Goal: Transaction & Acquisition: Purchase product/service

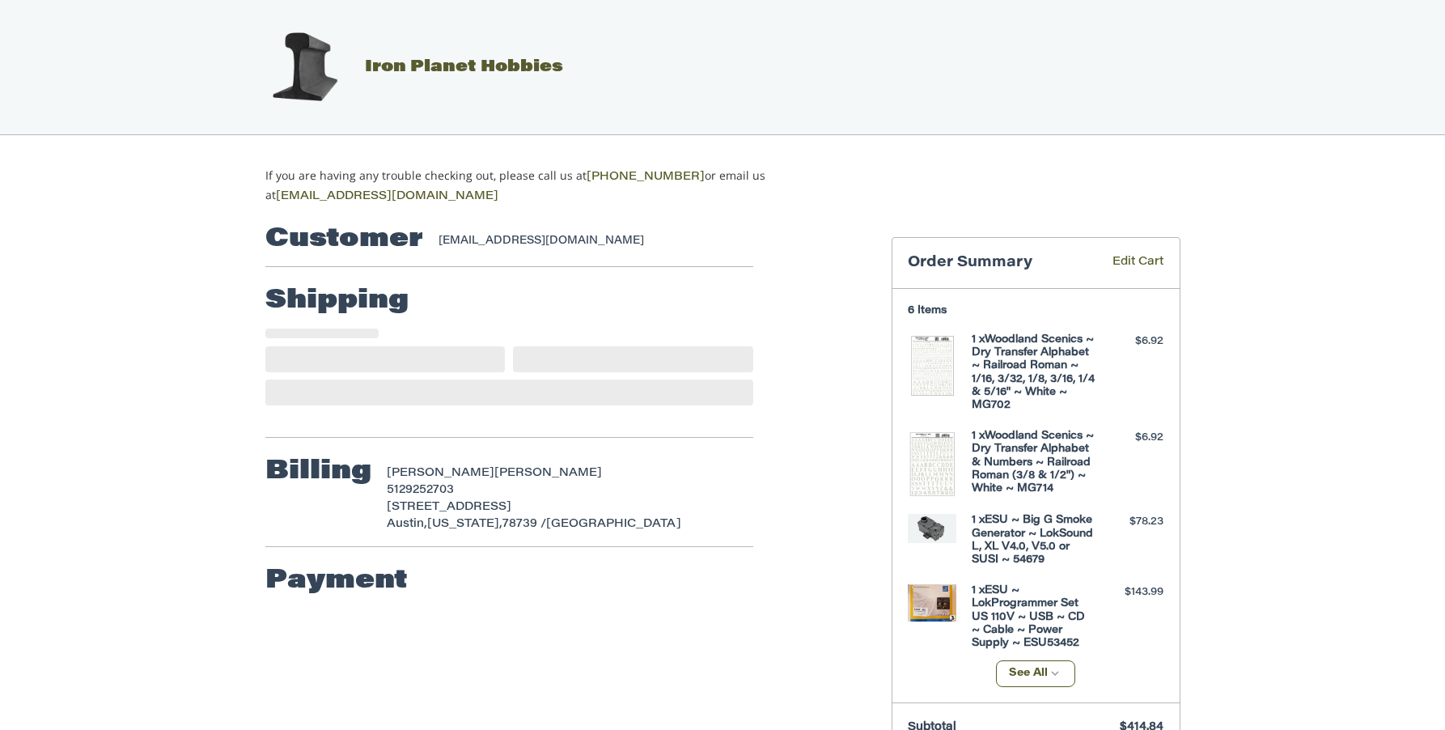
select select "**"
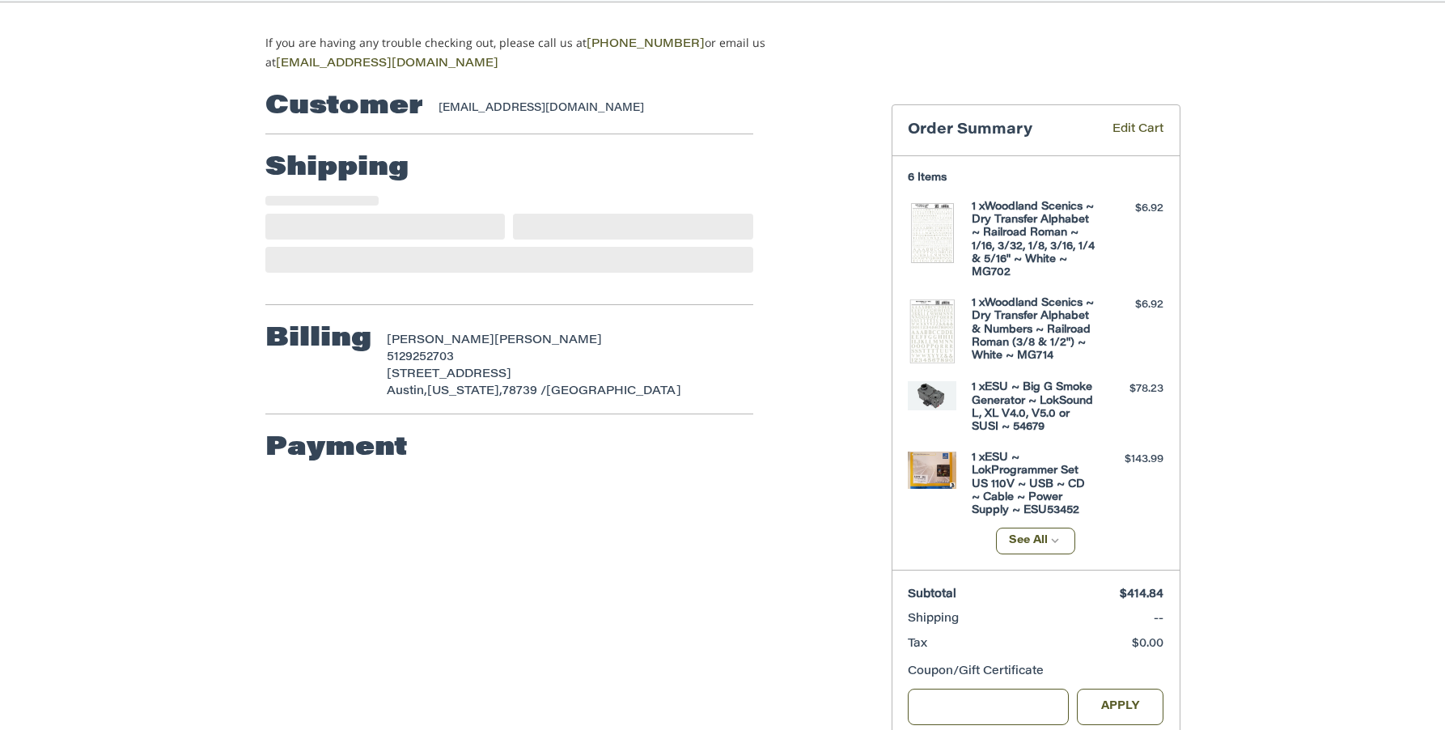
select select "**"
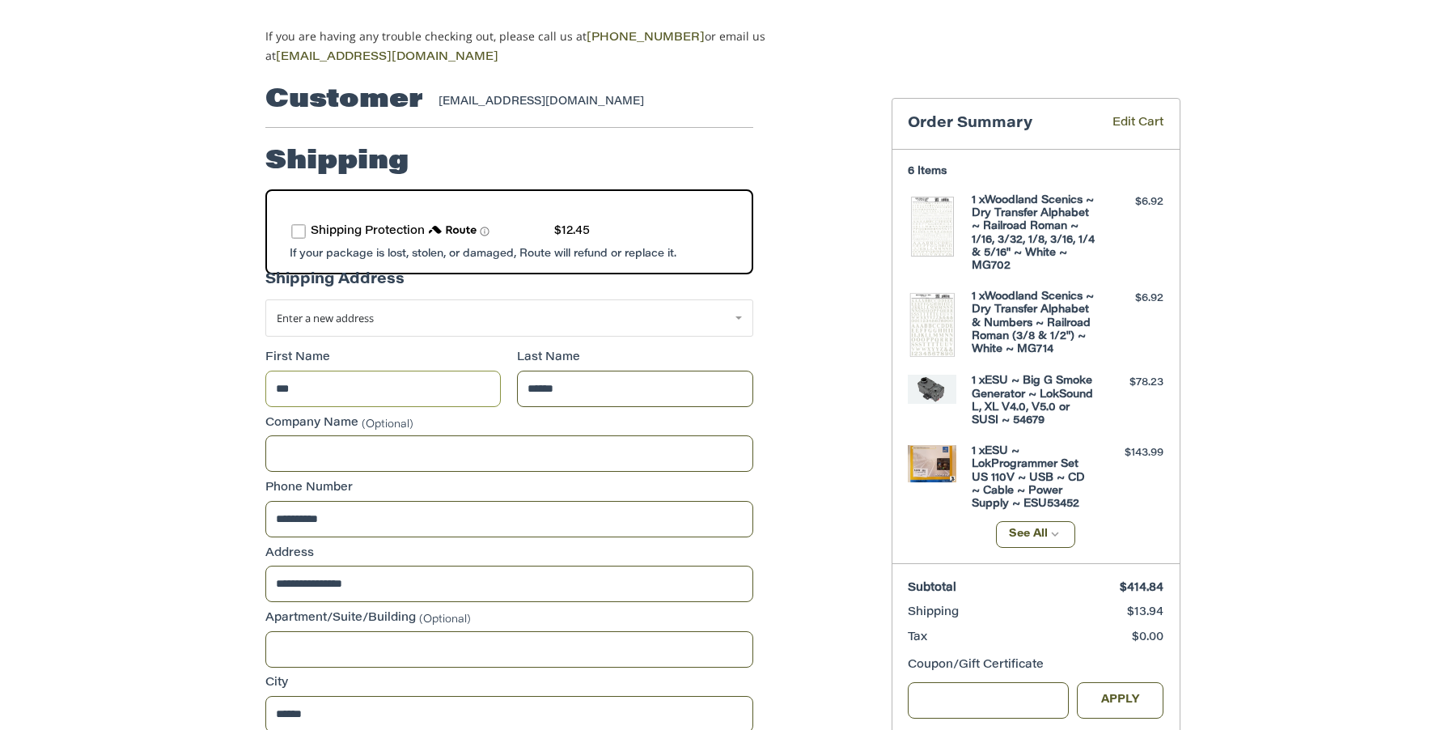
scroll to position [138, 0]
click at [301, 234] on label "route shipping protection selector element" at bounding box center [298, 233] width 15 height 15
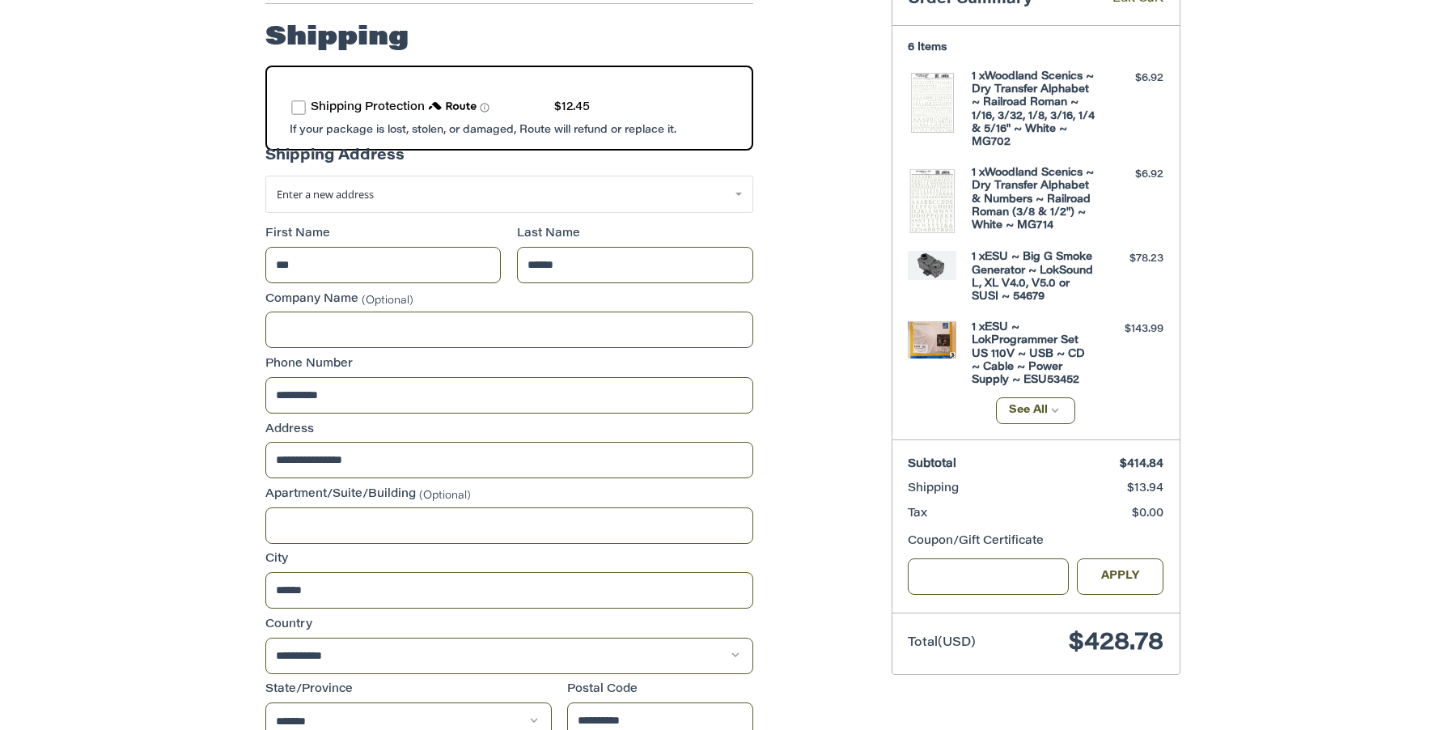
scroll to position [262, 0]
click at [737, 200] on link "Enter a new address" at bounding box center [509, 194] width 488 height 37
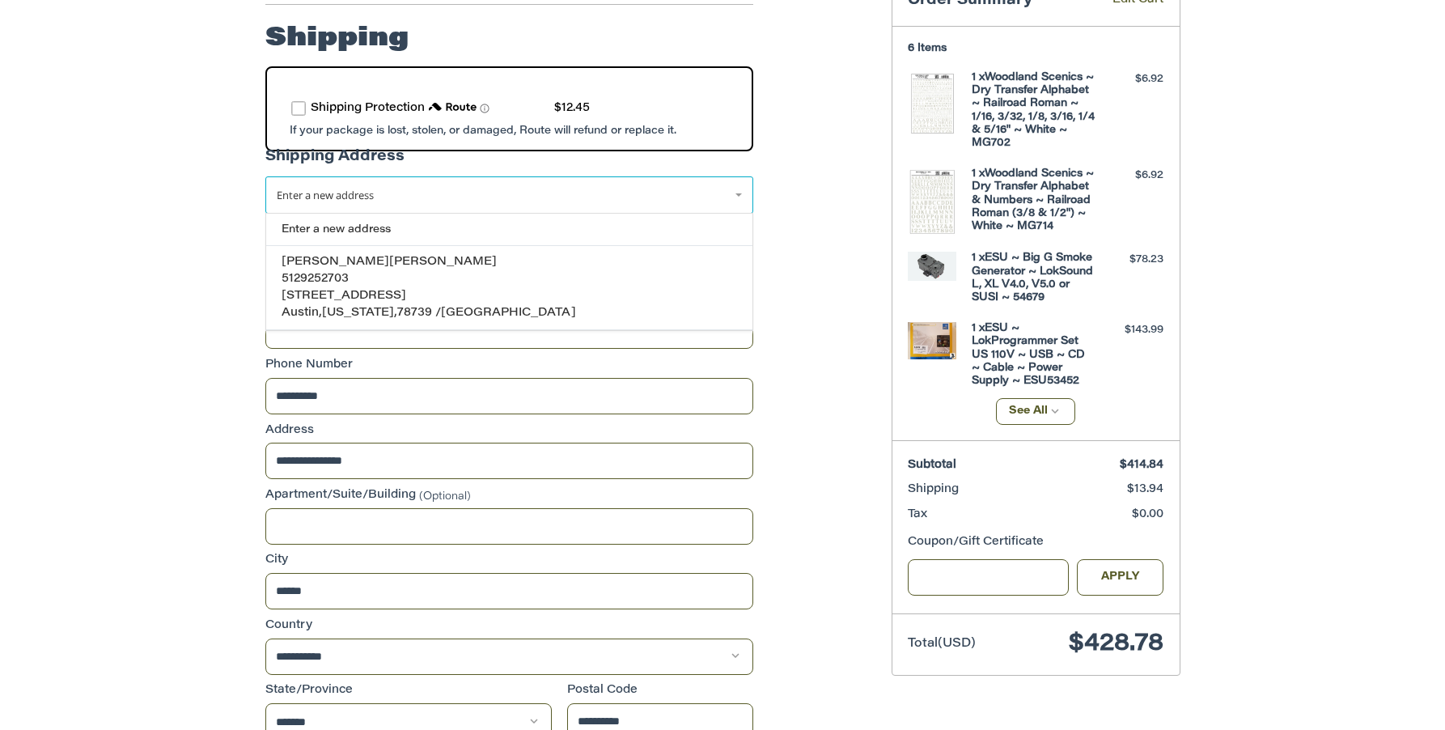
click at [737, 199] on link "Enter a new address" at bounding box center [509, 194] width 488 height 37
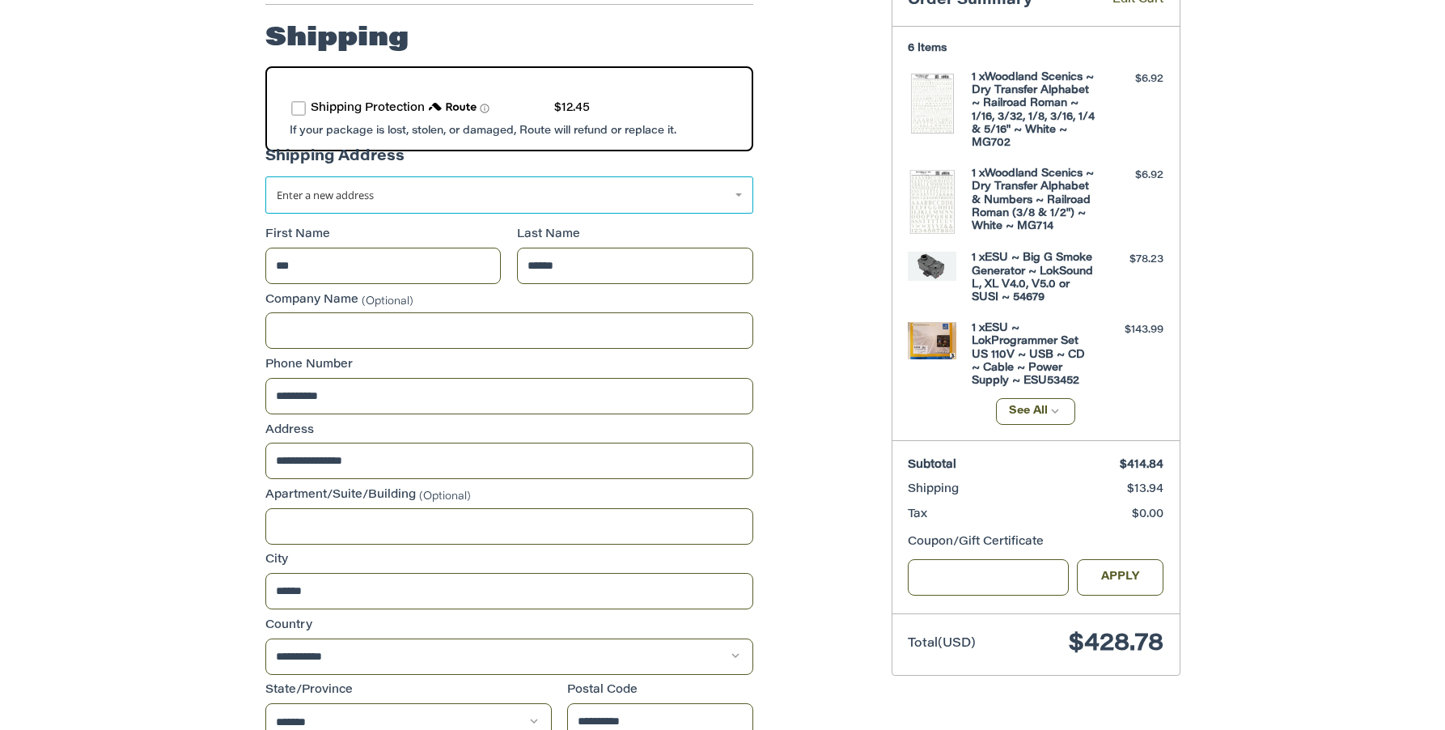
click at [739, 191] on link "Enter a new address" at bounding box center [509, 194] width 488 height 37
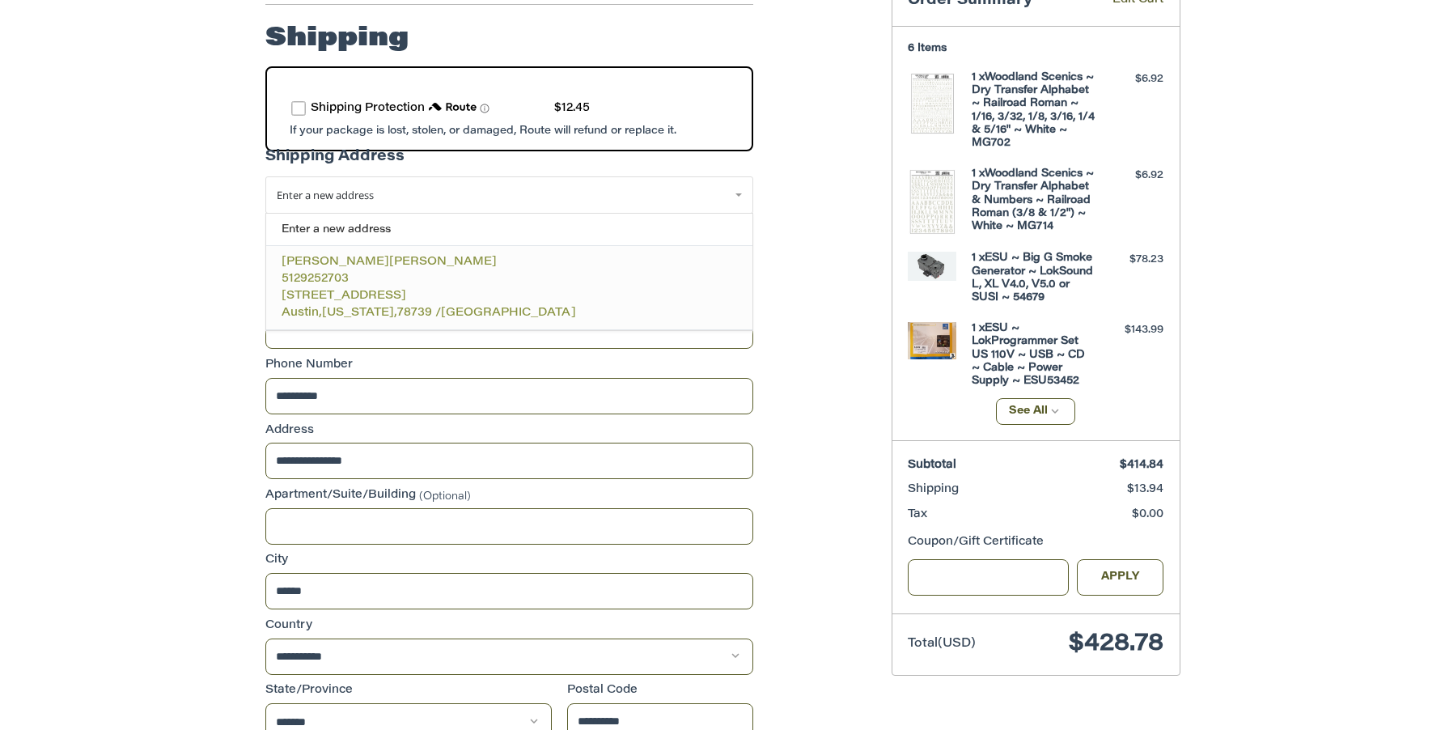
click at [693, 258] on p "[PERSON_NAME]" at bounding box center [509, 262] width 455 height 17
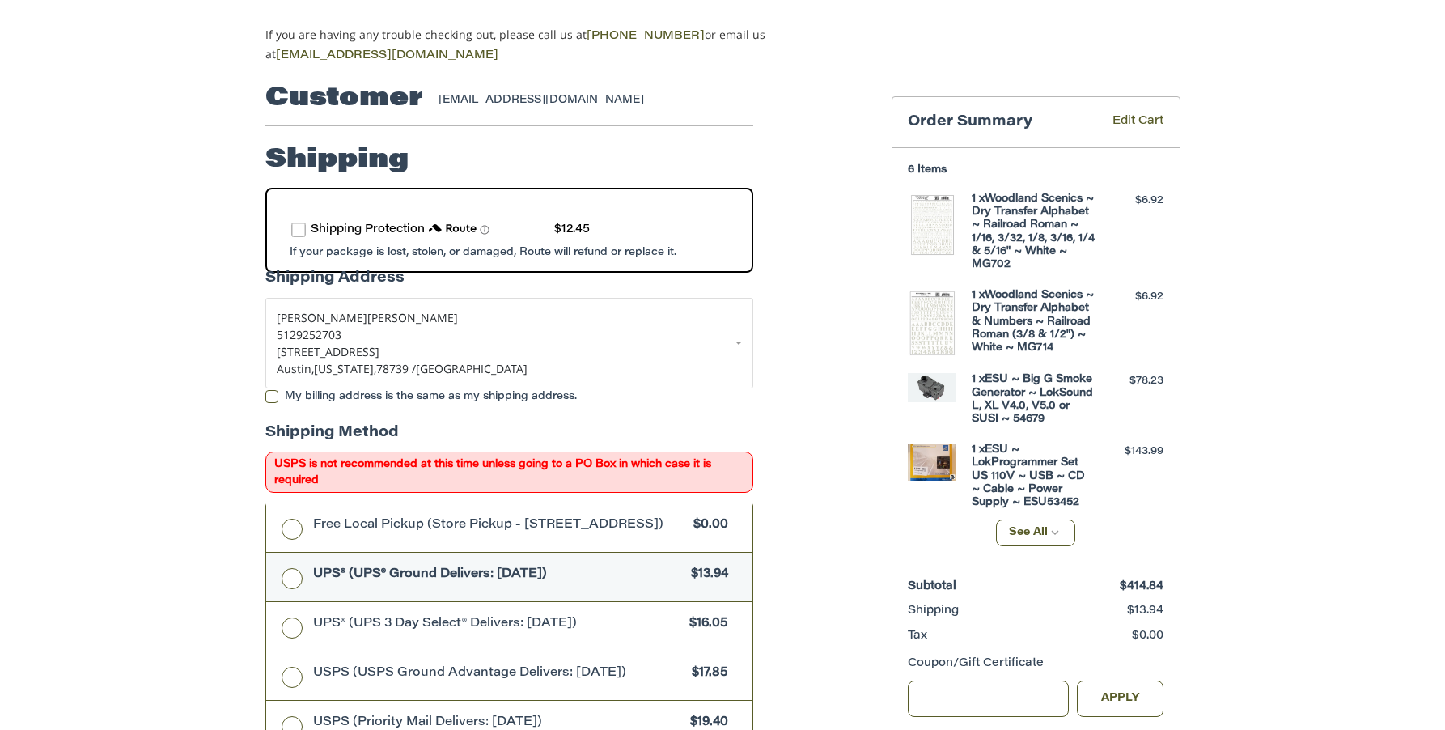
scroll to position [140, 0]
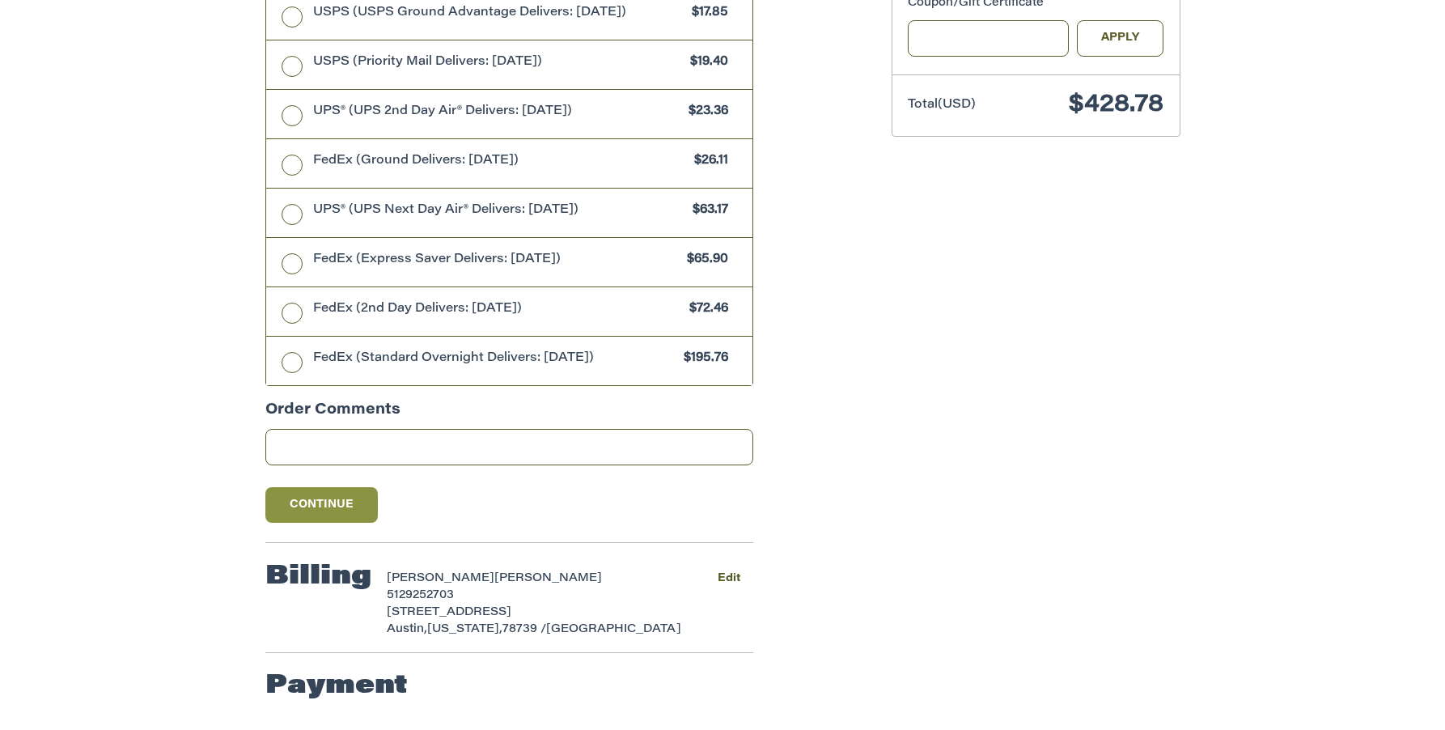
click at [306, 513] on button "Continue" at bounding box center [321, 505] width 113 height 36
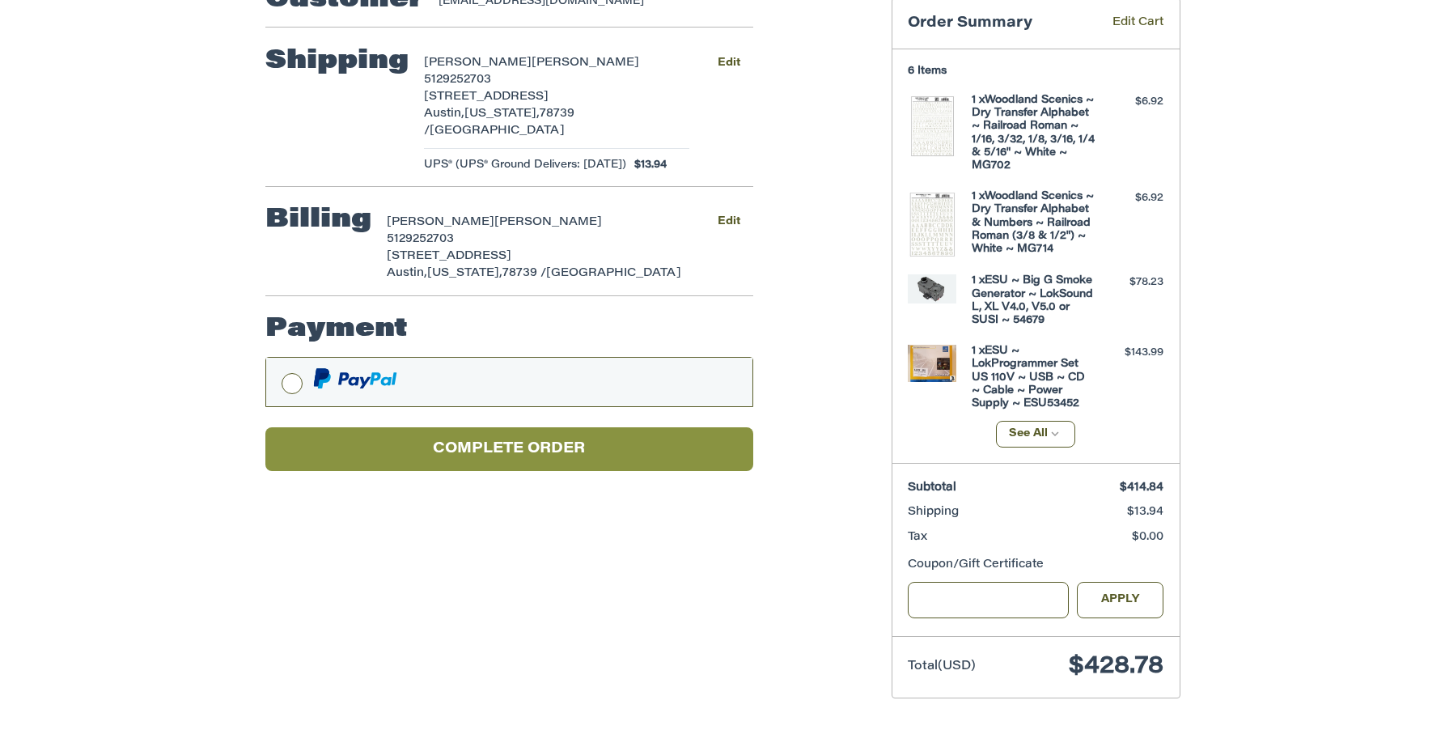
click at [536, 448] on button "Complete order" at bounding box center [509, 449] width 488 height 44
